Goal: Use online tool/utility: Use online tool/utility

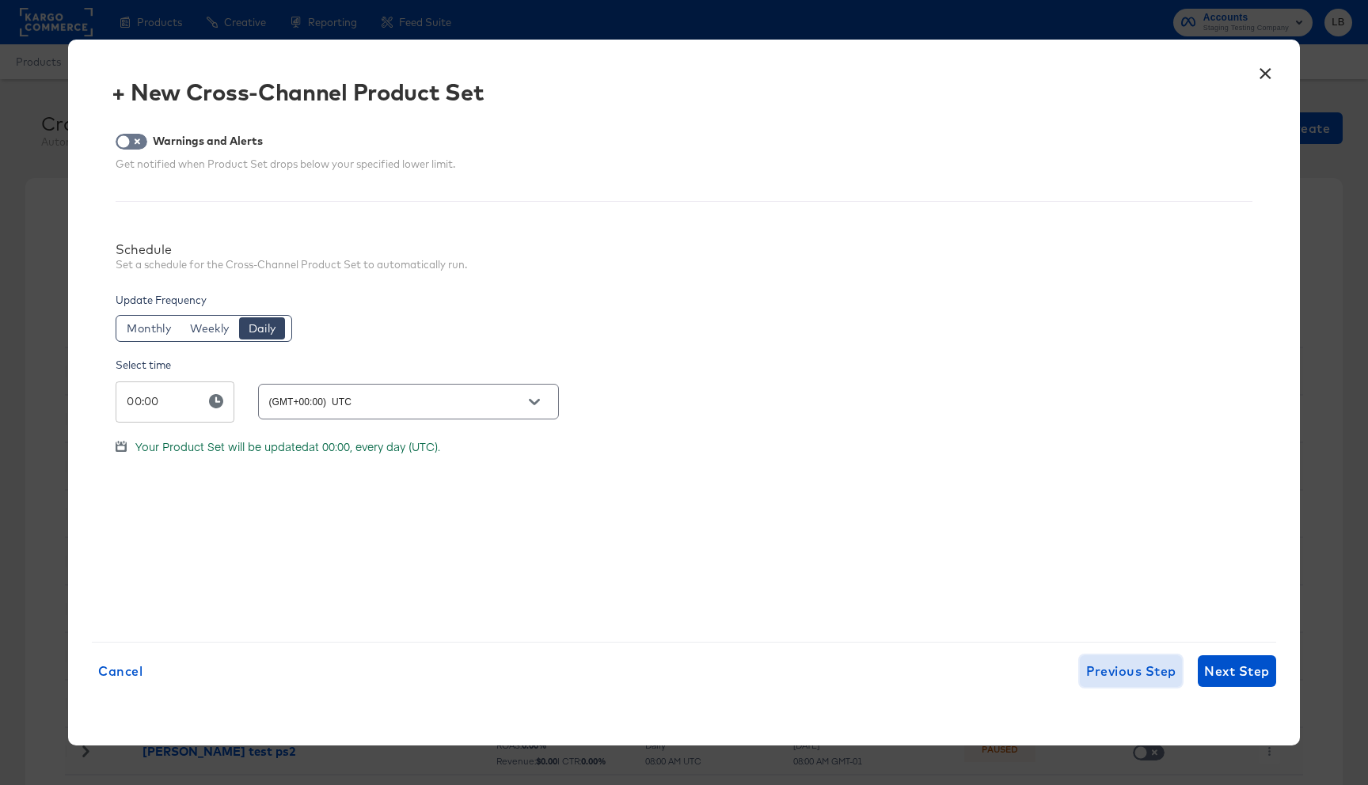
click at [1123, 678] on span "Previous Step" at bounding box center [1131, 671] width 90 height 22
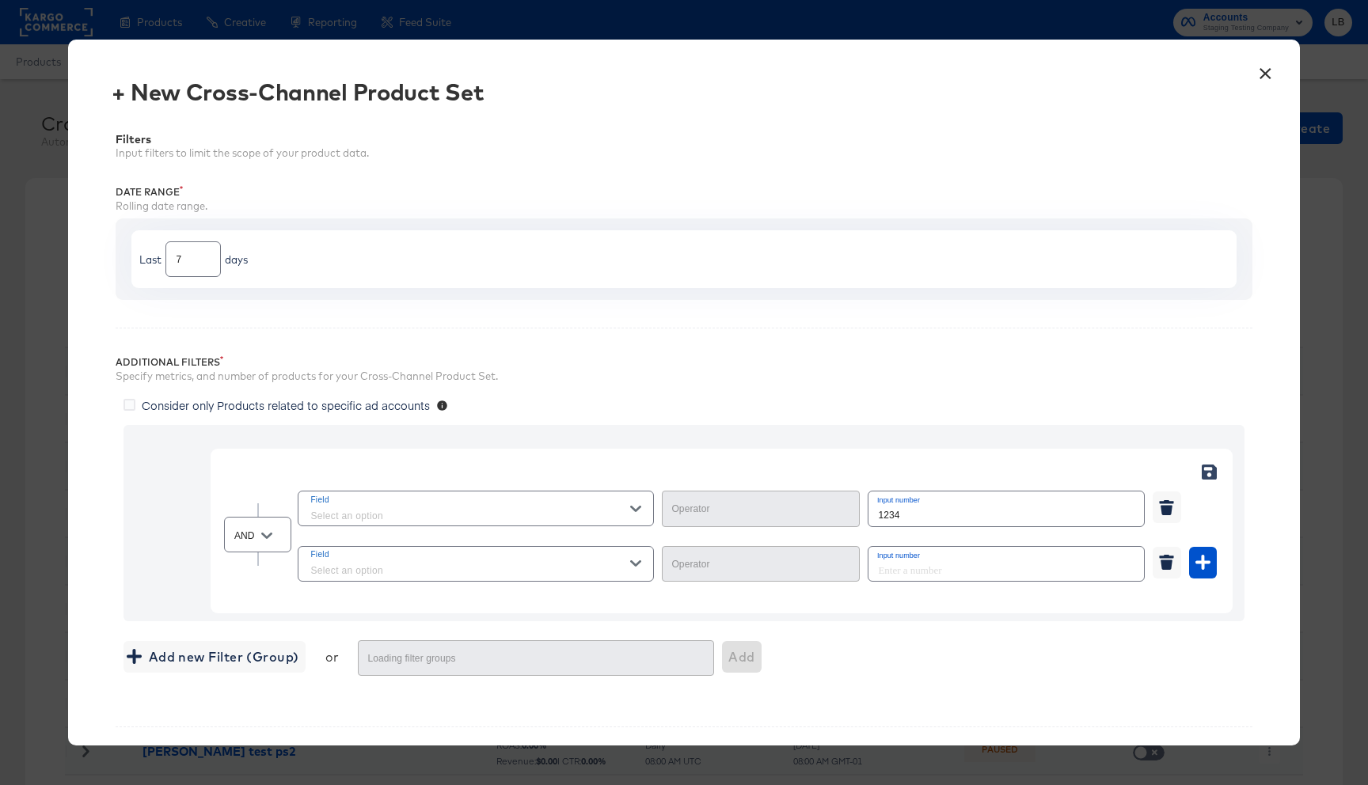
type input "Equal"
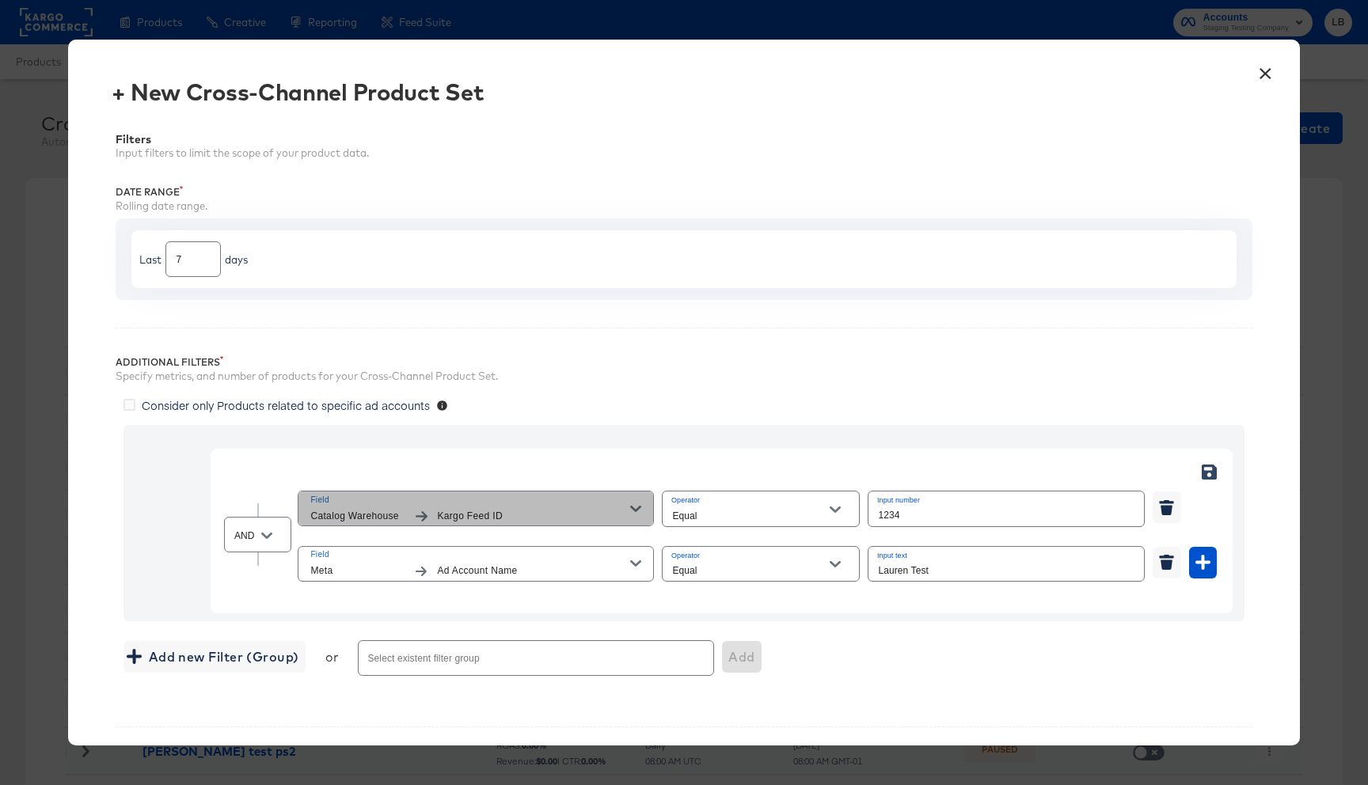
click at [638, 504] on icon "button" at bounding box center [635, 508] width 11 height 11
